Goal: Task Accomplishment & Management: Complete application form

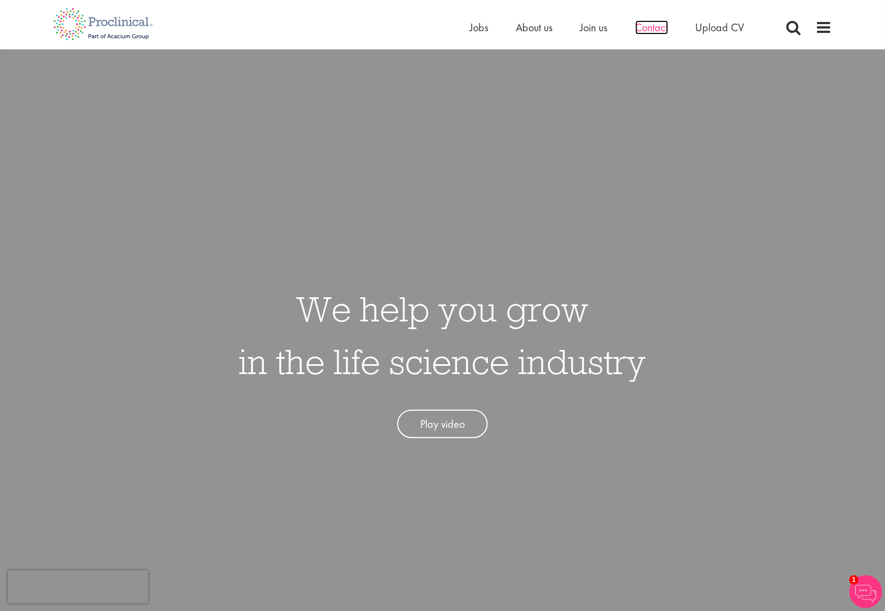
click at [650, 27] on span "Contact" at bounding box center [652, 27] width 33 height 14
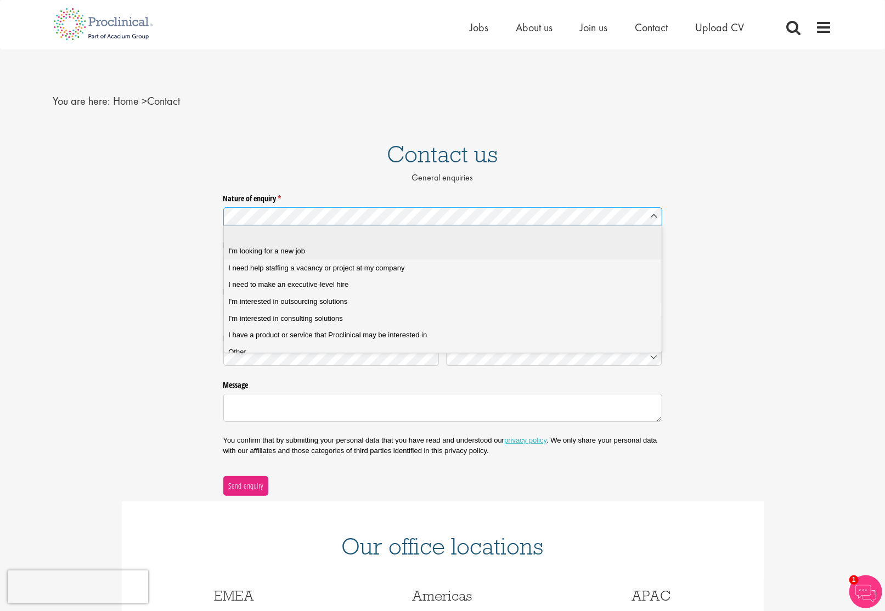
click at [378, 249] on div "I'm looking for a new job" at bounding box center [446, 251] width 437 height 10
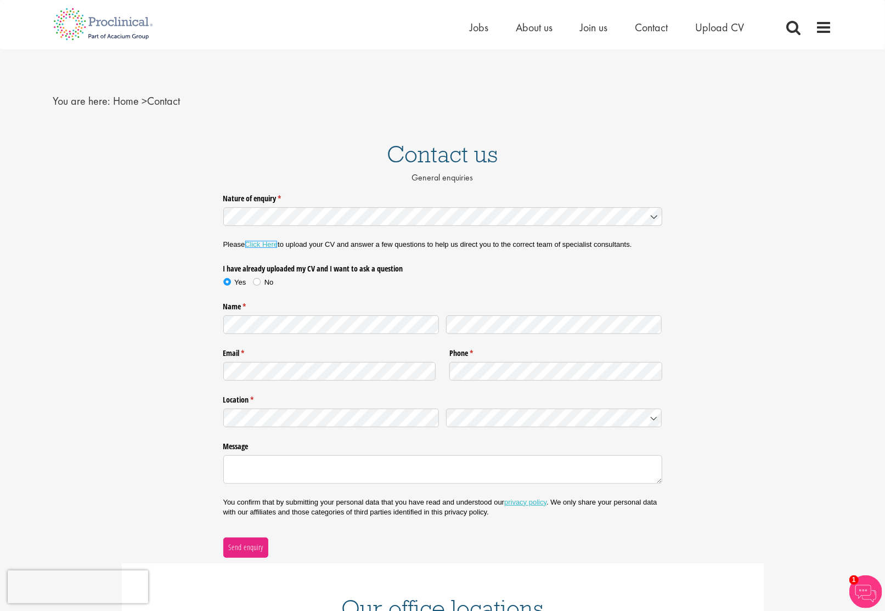
click at [264, 244] on link "Click Here" at bounding box center [261, 244] width 33 height 8
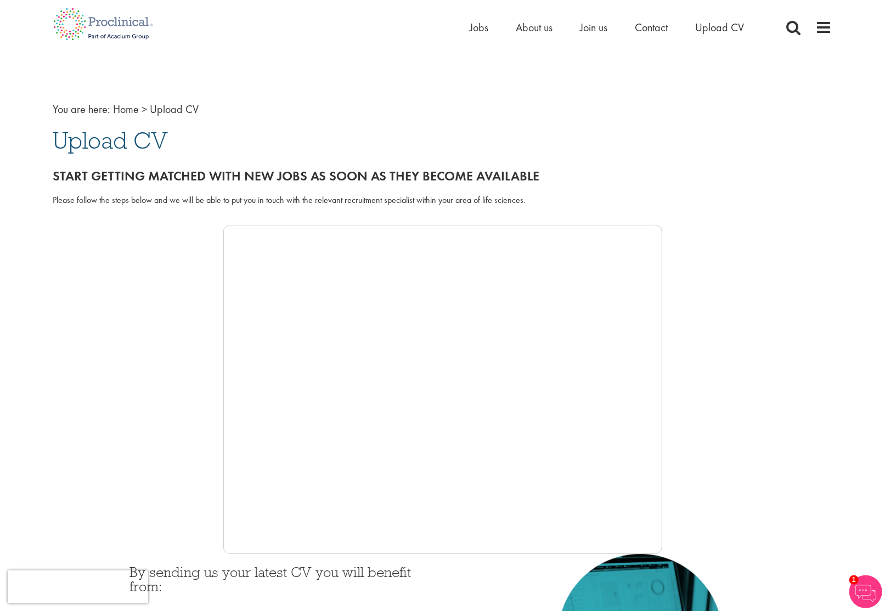
click at [187, 430] on div at bounding box center [442, 389] width 779 height 329
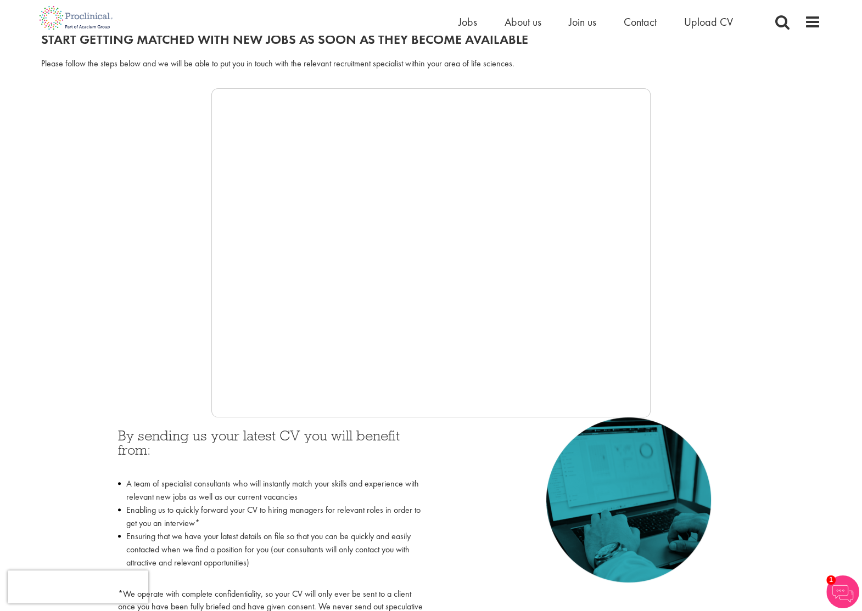
scroll to position [141, 0]
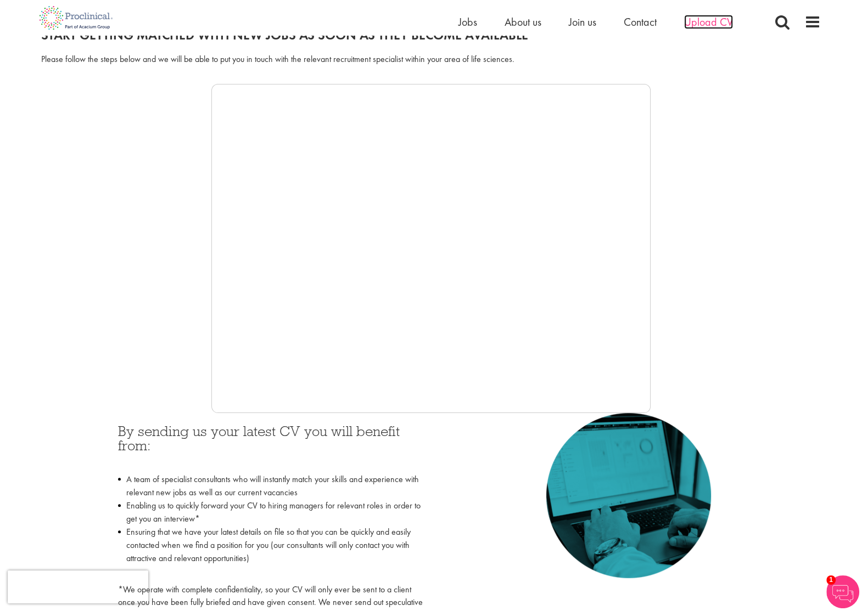
click at [714, 21] on span "Upload CV" at bounding box center [708, 22] width 49 height 14
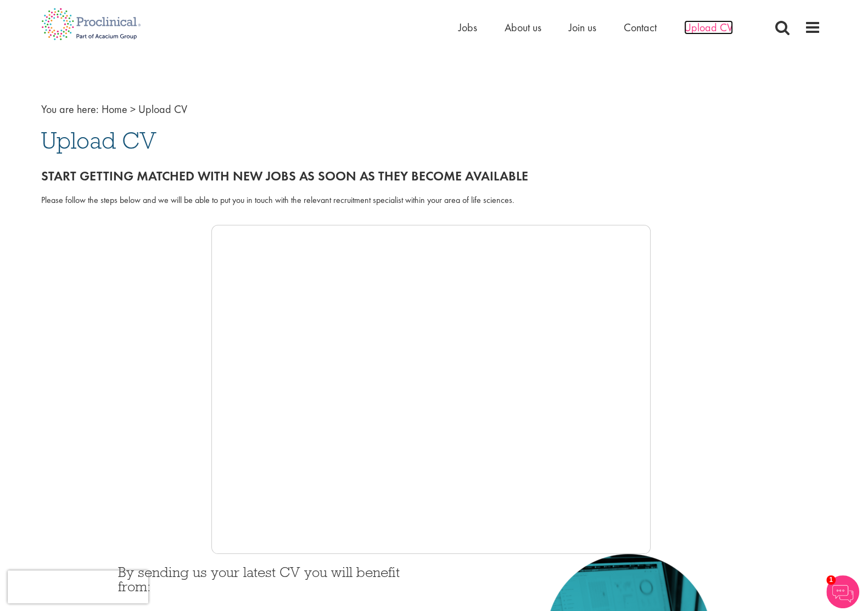
click at [710, 28] on span "Upload CV" at bounding box center [708, 27] width 49 height 14
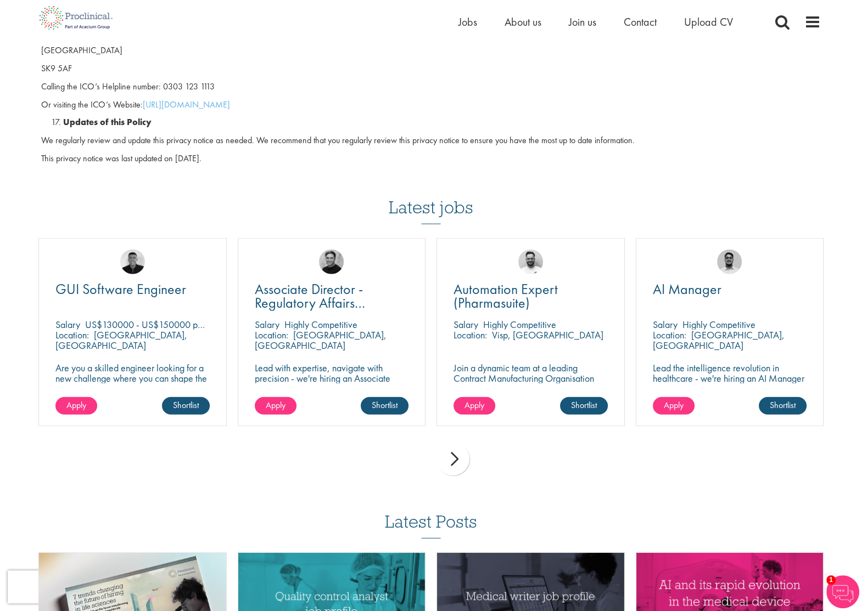
scroll to position [3045, 0]
click at [462, 442] on div "next" at bounding box center [452, 458] width 33 height 33
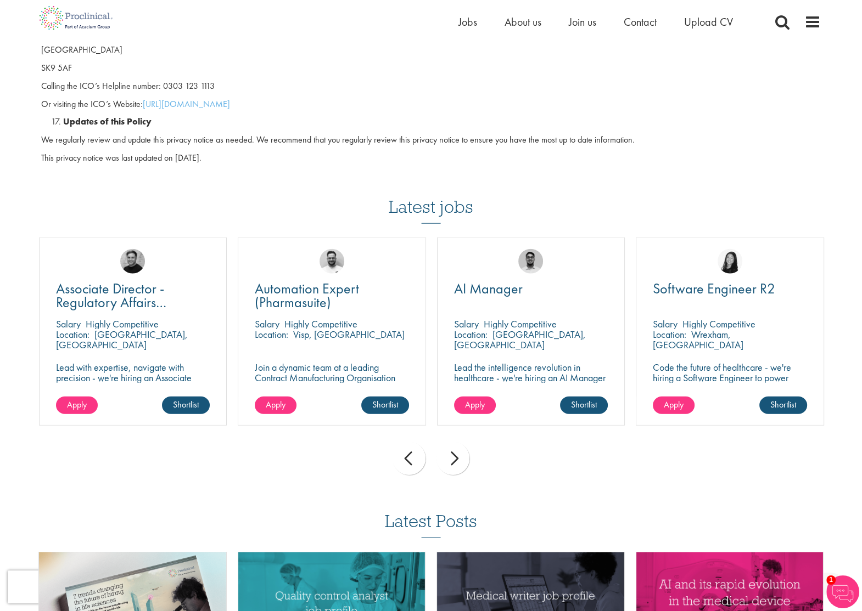
click at [462, 442] on div "next" at bounding box center [452, 458] width 33 height 33
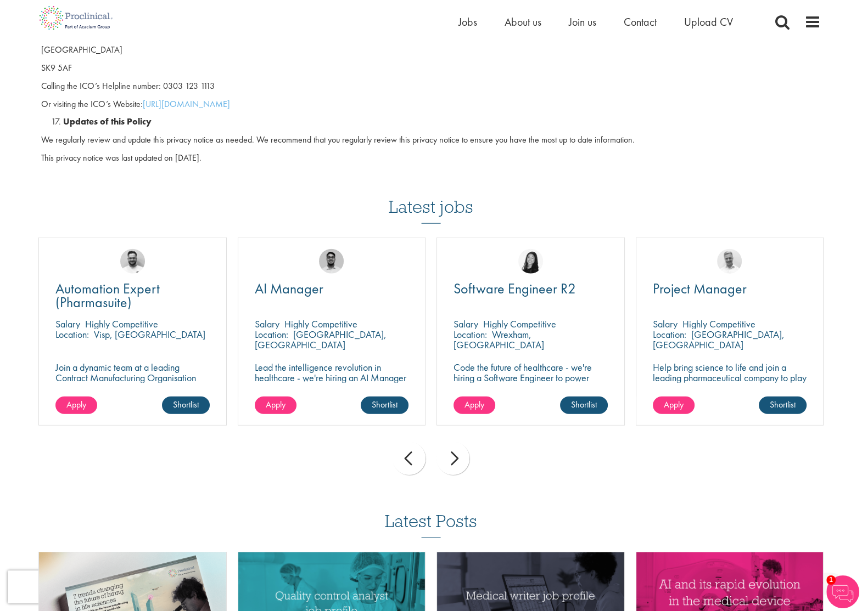
click at [462, 442] on div "next" at bounding box center [452, 458] width 33 height 33
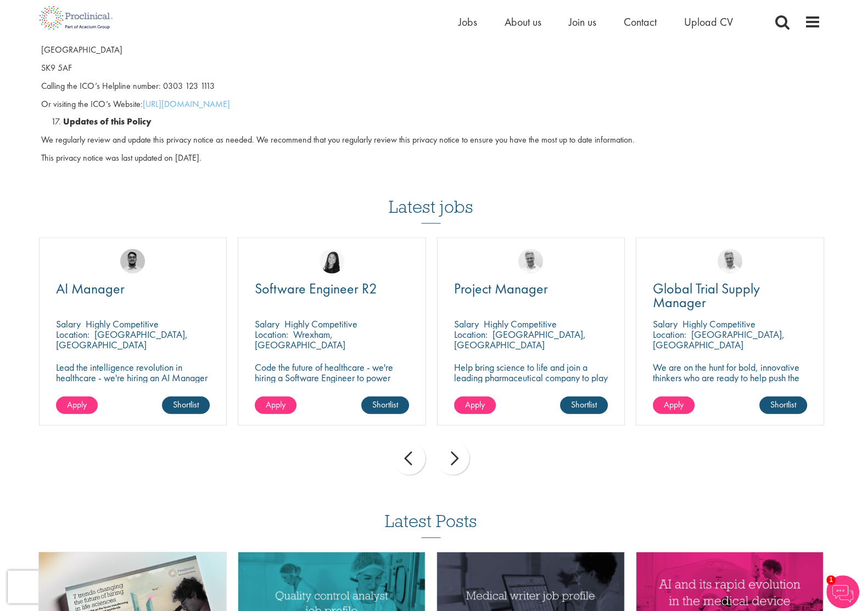
click at [462, 442] on div "next" at bounding box center [452, 458] width 33 height 33
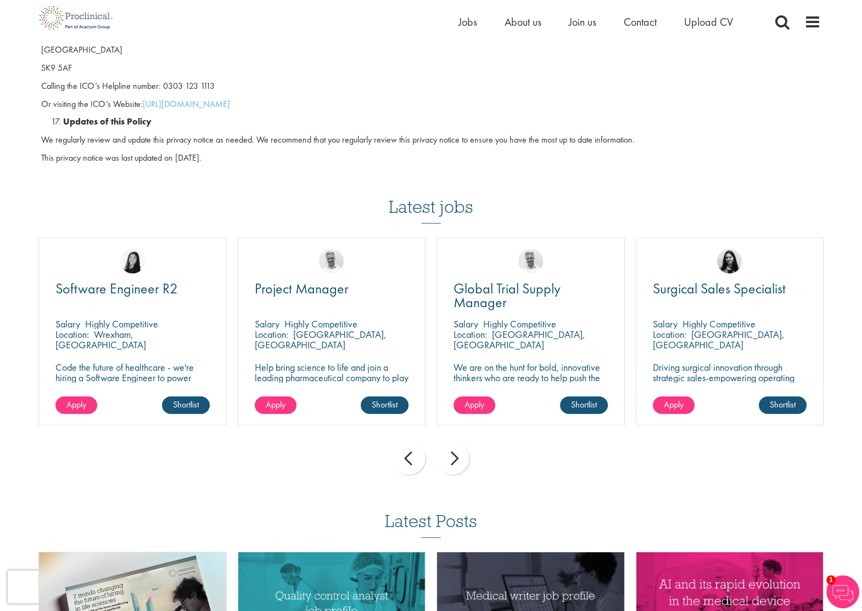
click at [462, 442] on div "next" at bounding box center [452, 458] width 33 height 33
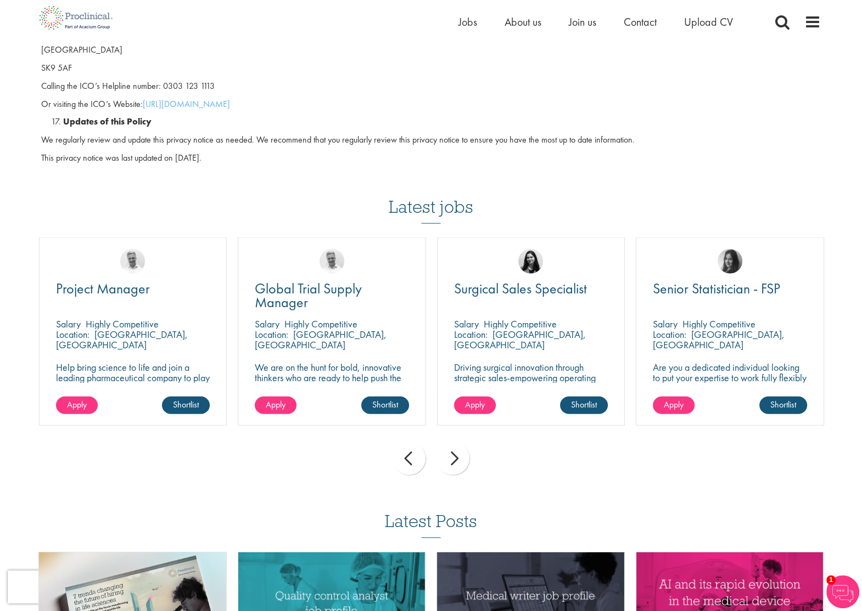
click at [462, 442] on div "next" at bounding box center [452, 458] width 33 height 33
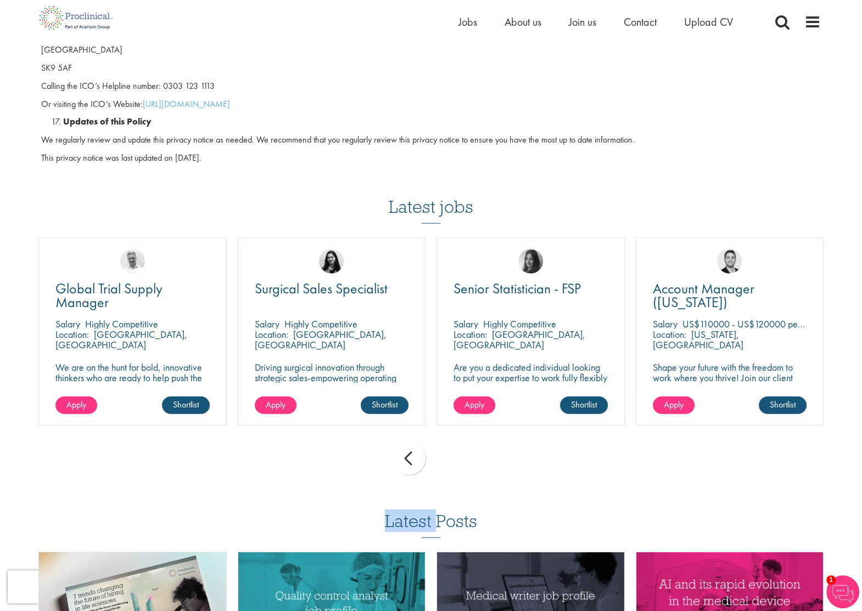
click at [462, 437] on div "prev next" at bounding box center [431, 461] width 796 height 48
